Goal: Transaction & Acquisition: Purchase product/service

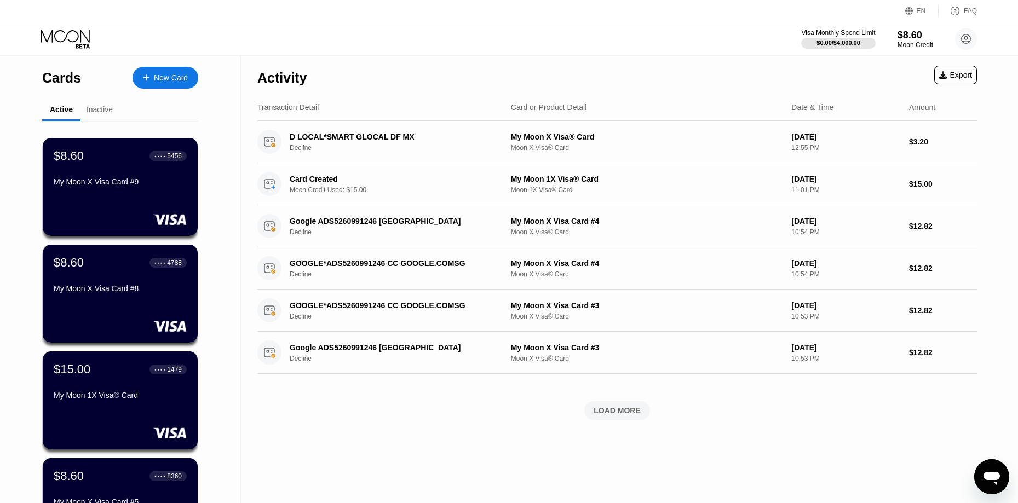
click at [204, 81] on div "Cards New Card Active Inactive $8.60 ● ● ● ● 5456 My Moon X Visa Card #9 $8.60 …" at bounding box center [120, 389] width 241 height 667
click at [169, 81] on div "New Card" at bounding box center [171, 77] width 34 height 9
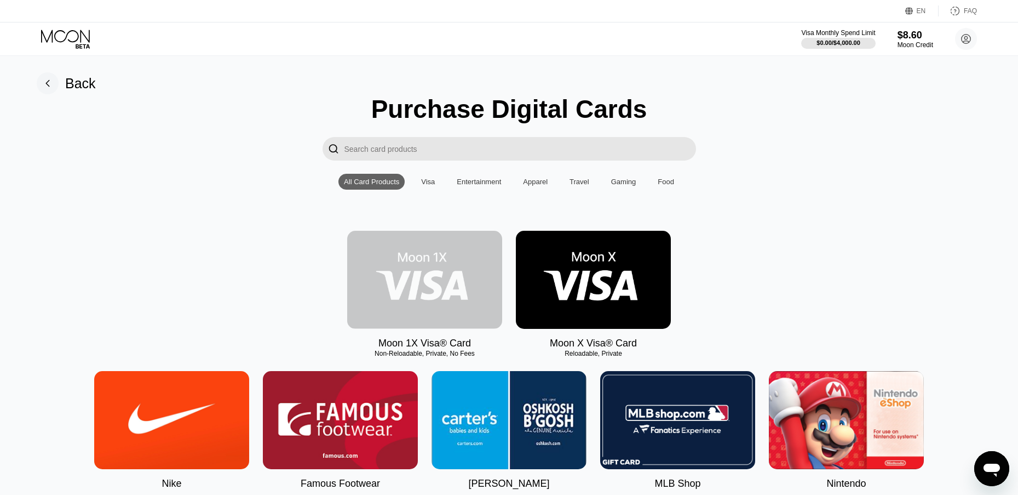
click at [406, 309] on img at bounding box center [424, 280] width 155 height 98
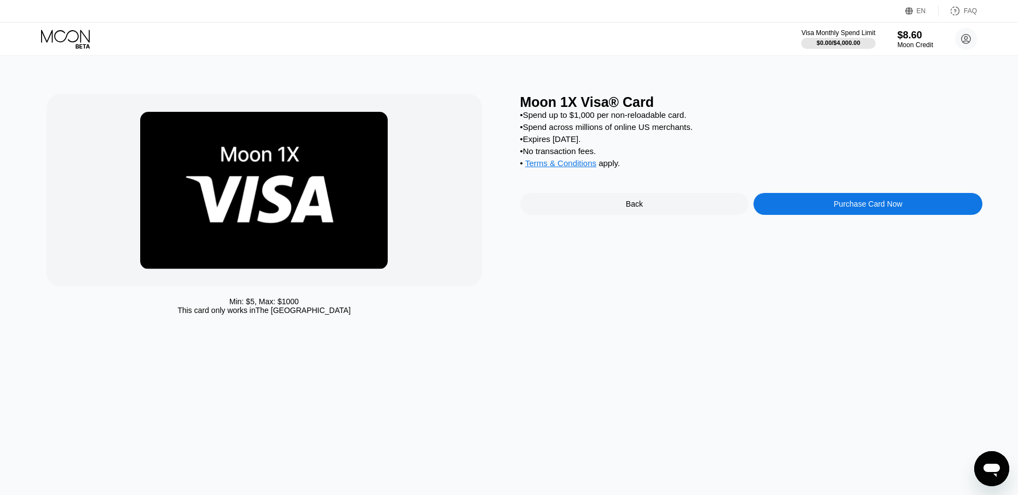
click at [857, 204] on div "Purchase Card Now" at bounding box center [868, 204] width 229 height 22
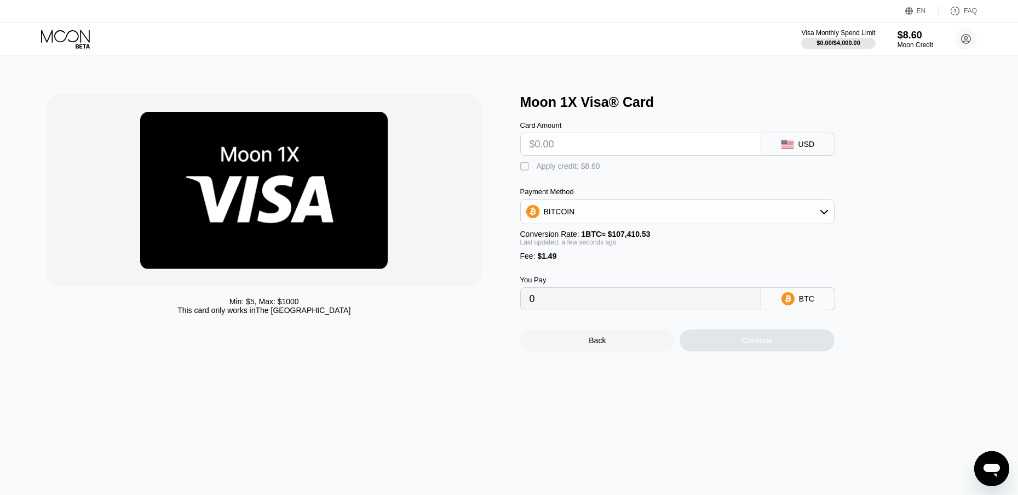
click at [581, 170] on div "Apply credit: $8.60" at bounding box center [569, 166] width 64 height 9
click at [58, 40] on icon at bounding box center [66, 39] width 51 height 19
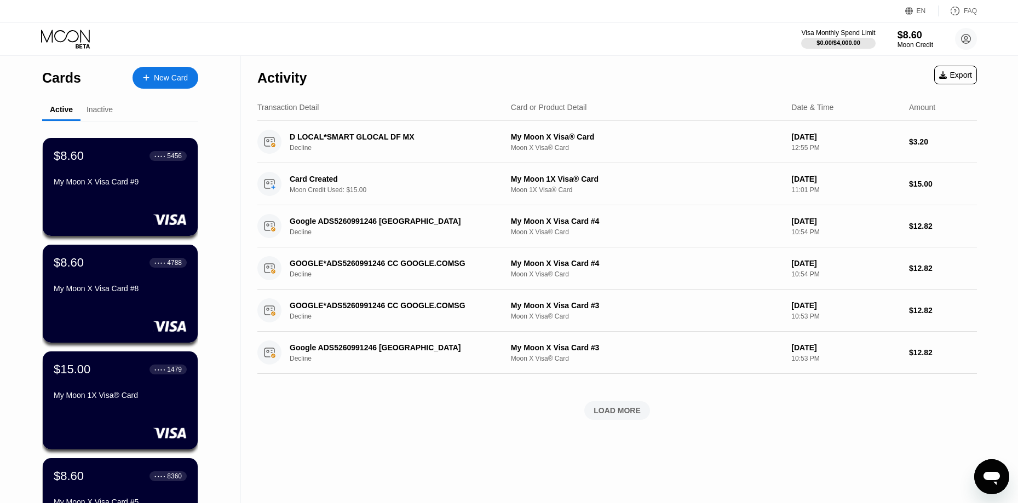
click at [159, 73] on div "New Card" at bounding box center [171, 77] width 34 height 9
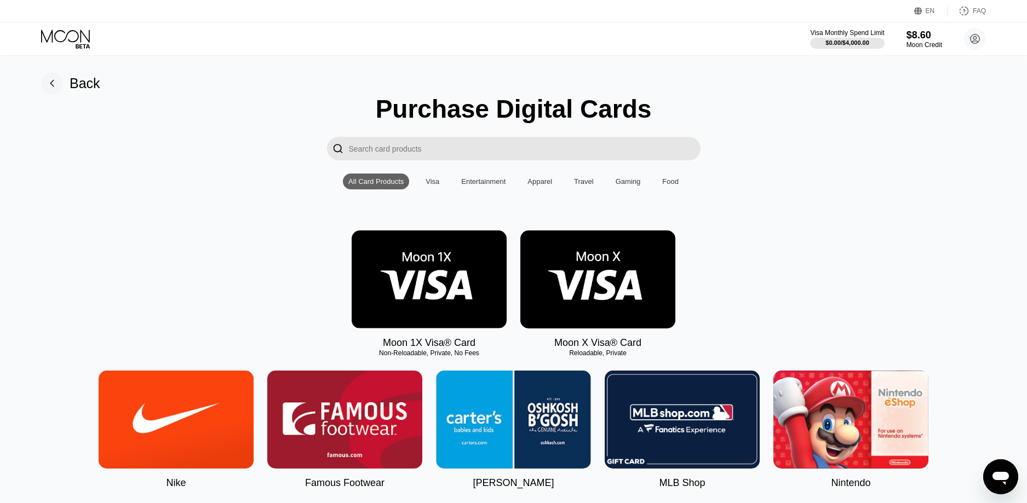
click at [626, 299] on img at bounding box center [597, 280] width 155 height 98
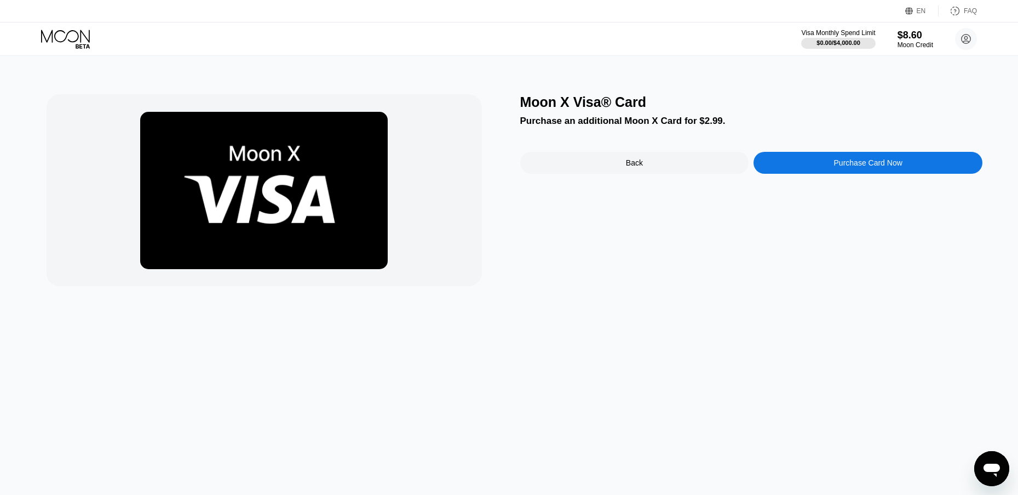
click at [811, 167] on div "Purchase Card Now" at bounding box center [868, 163] width 229 height 22
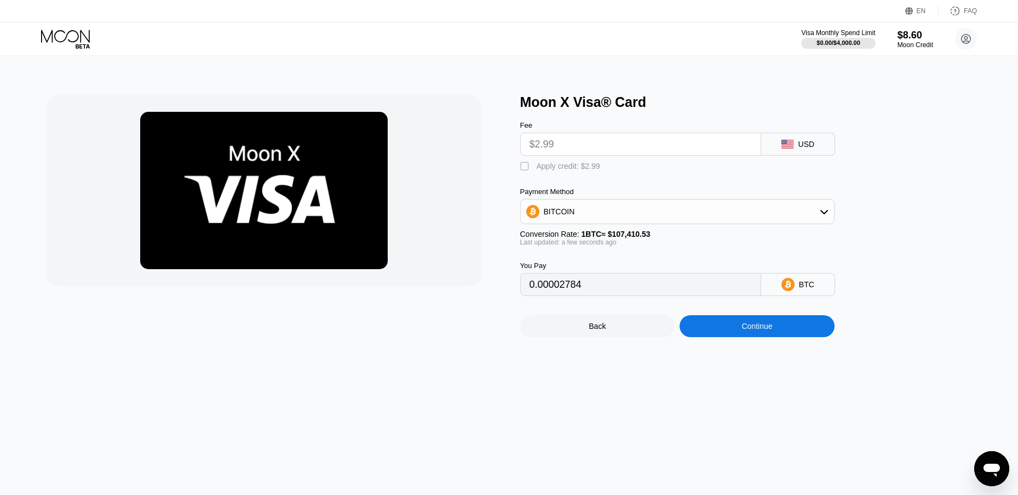
click at [577, 167] on div "Apply credit: $2.99" at bounding box center [569, 166] width 64 height 9
type input "0"
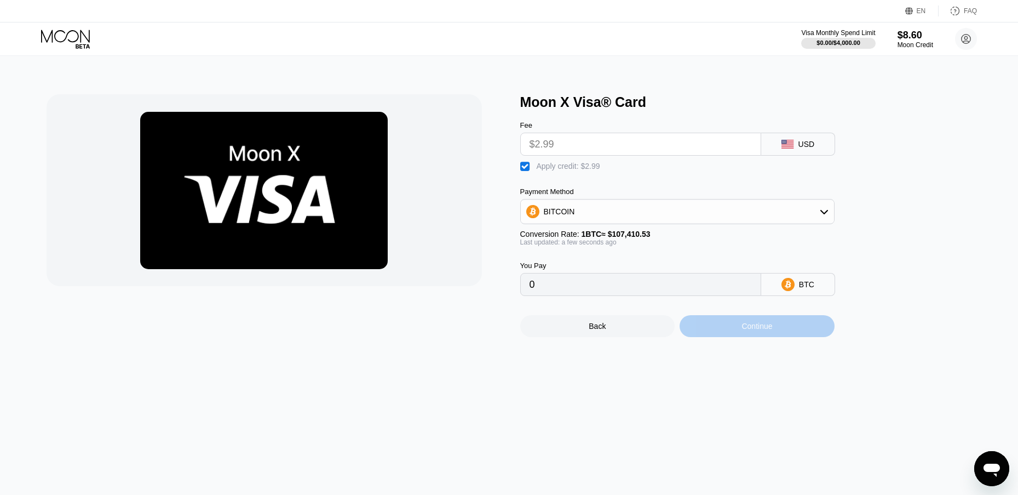
click at [749, 330] on div "Continue" at bounding box center [757, 326] width 31 height 9
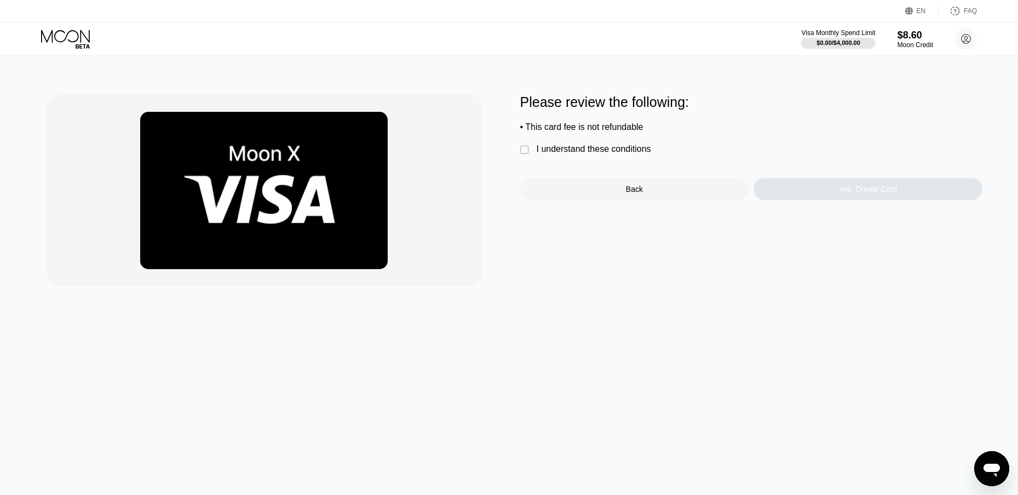
click at [577, 154] on div "I understand these conditions" at bounding box center [594, 149] width 114 height 10
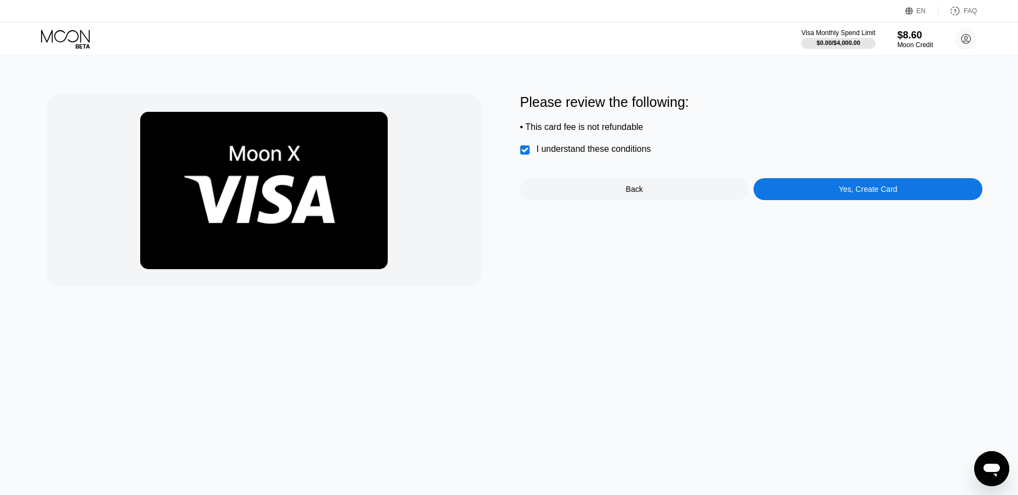
click at [775, 184] on div "Yes, Create Card" at bounding box center [868, 189] width 229 height 22
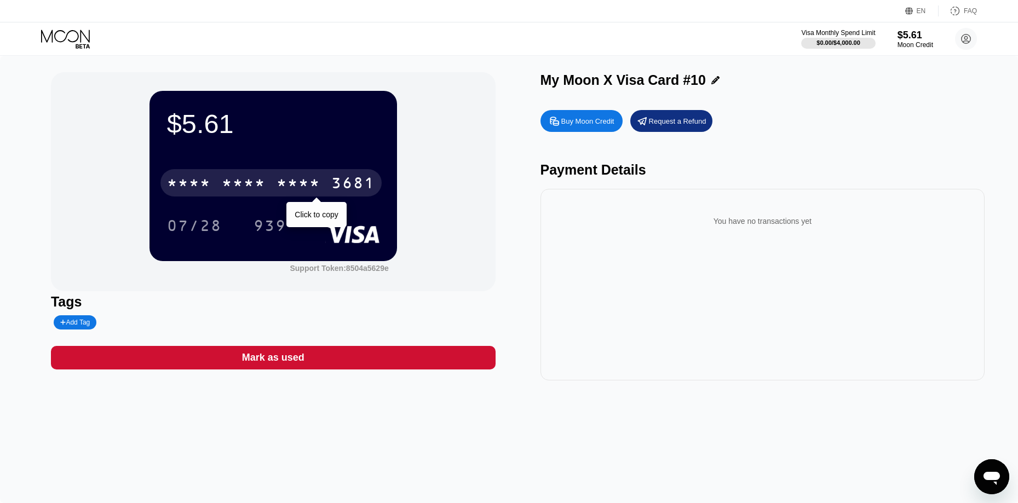
click at [351, 186] on div "3681" at bounding box center [353, 185] width 44 height 18
